Goal: Complete application form: Complete application form

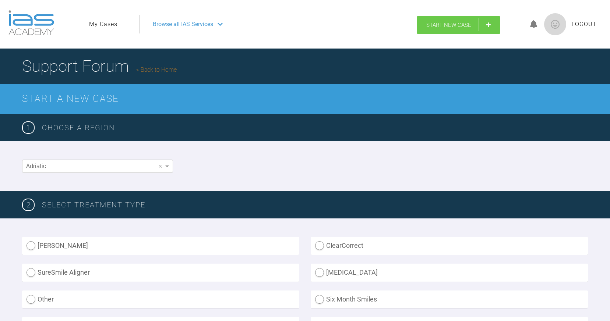
click at [432, 33] on link "Start New Case" at bounding box center [458, 25] width 83 height 18
click at [437, 29] on link "Start New Case" at bounding box center [458, 25] width 83 height 18
click at [438, 26] on span "Start New Case" at bounding box center [448, 25] width 45 height 7
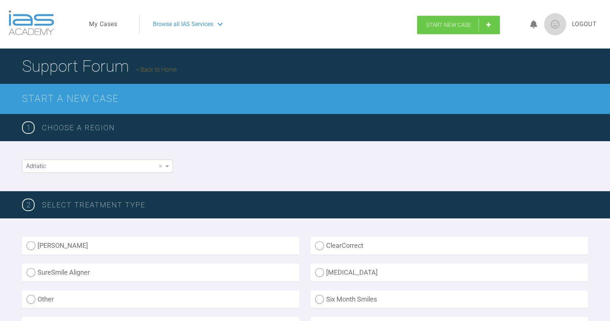
click at [450, 29] on link "Start New Case" at bounding box center [458, 25] width 83 height 18
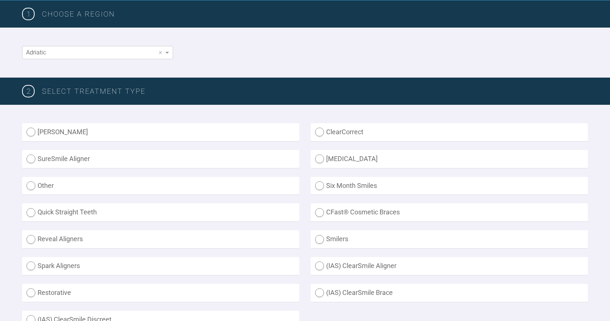
scroll to position [115, 0]
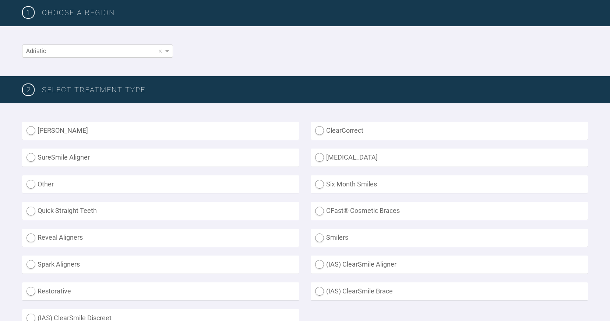
click at [28, 183] on label "Other" at bounding box center [160, 184] width 277 height 18
radio input "true"
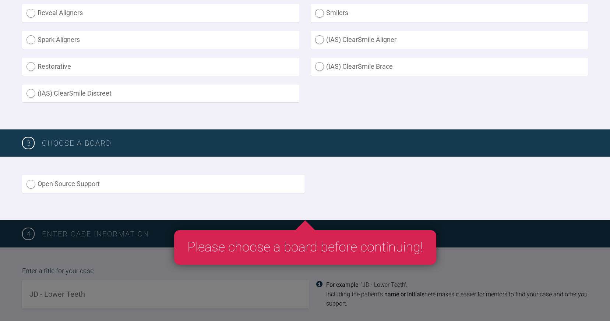
scroll to position [341, 0]
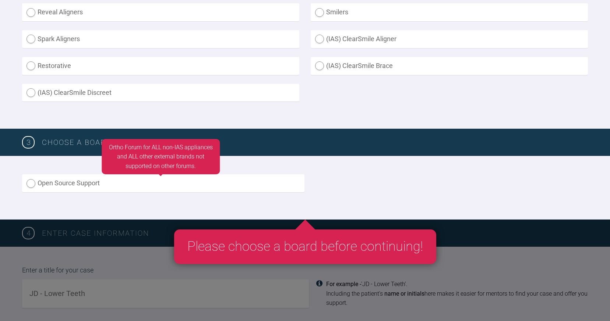
click at [65, 185] on label "Open Source Support" at bounding box center [163, 183] width 282 height 18
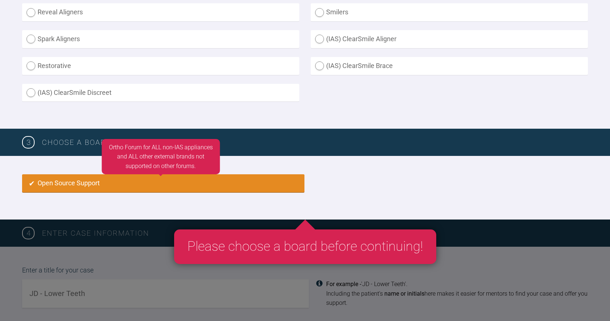
radio input "true"
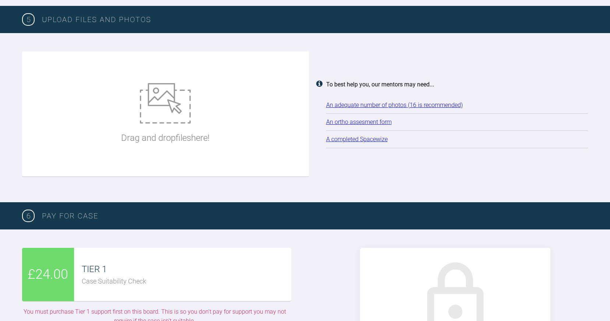
scroll to position [937, 0]
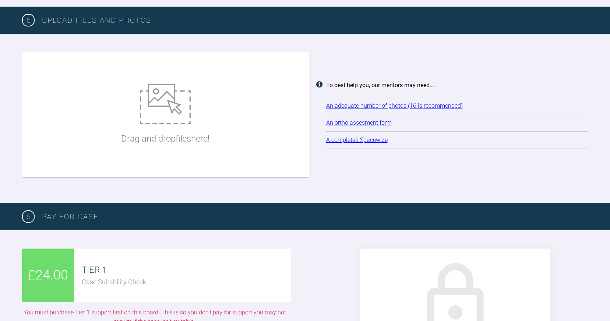
click at [349, 119] on link "An ortho assesment form" at bounding box center [358, 122] width 65 height 7
